Goal: Information Seeking & Learning: Learn about a topic

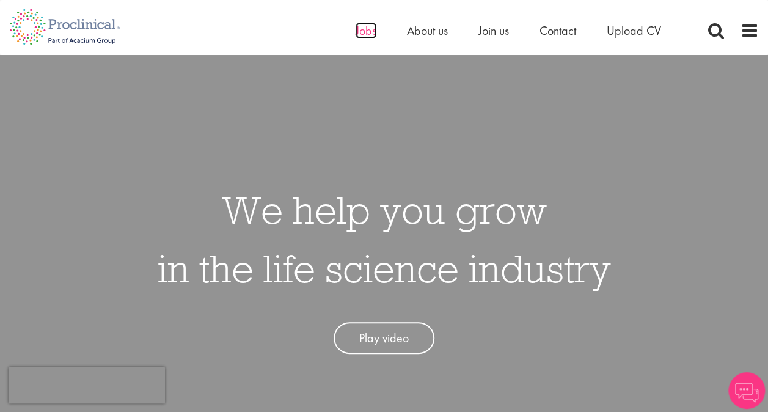
click at [362, 29] on span "Jobs" at bounding box center [366, 31] width 21 height 16
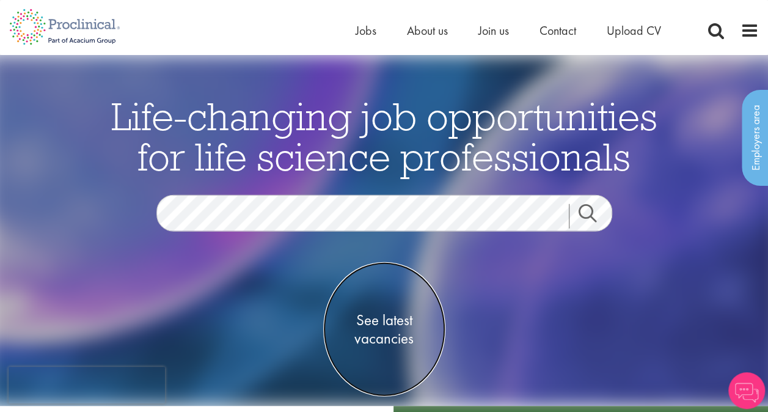
click at [396, 334] on span "See latest vacancies" at bounding box center [384, 328] width 122 height 37
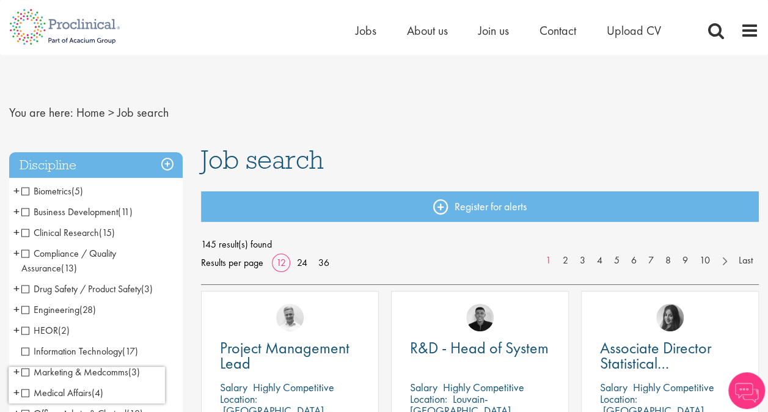
click at [27, 189] on span "Biometrics" at bounding box center [46, 190] width 50 height 13
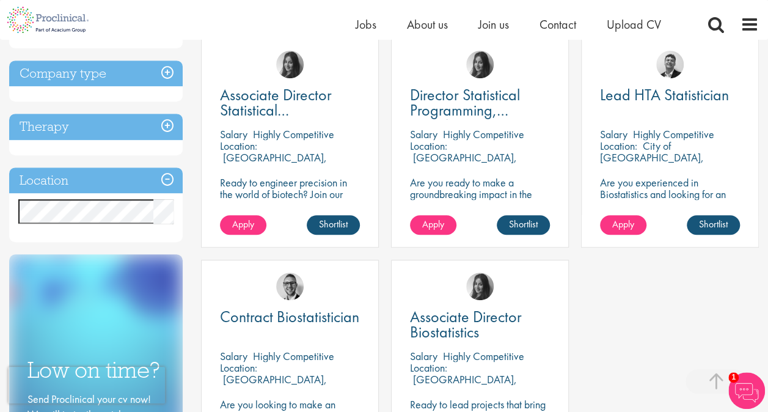
scroll to position [61, 0]
